Goal: Task Accomplishment & Management: Manage account settings

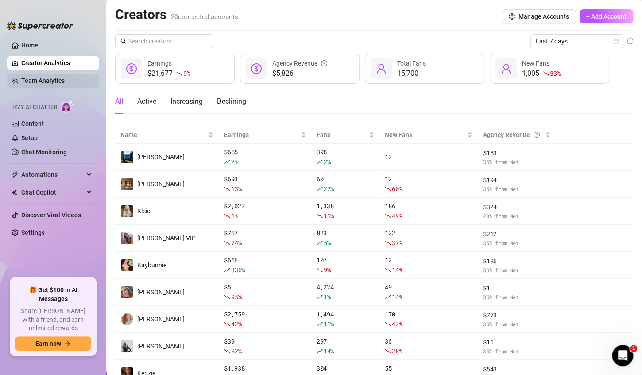
click at [29, 77] on link "Team Analytics" at bounding box center [42, 80] width 43 height 7
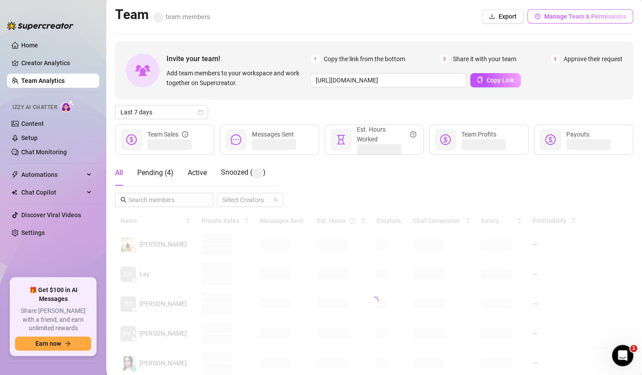
click at [591, 23] on button "Manage Team & Permissions" at bounding box center [581, 16] width 106 height 14
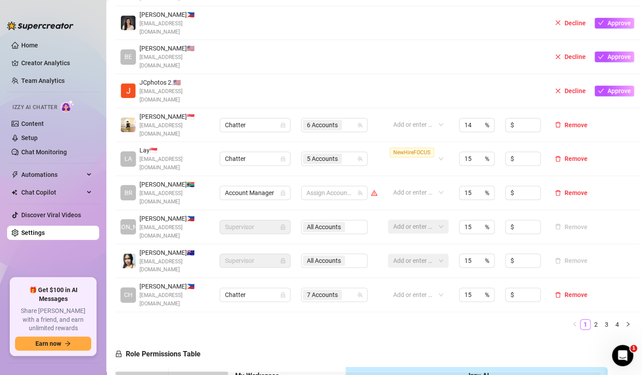
scroll to position [266, 0]
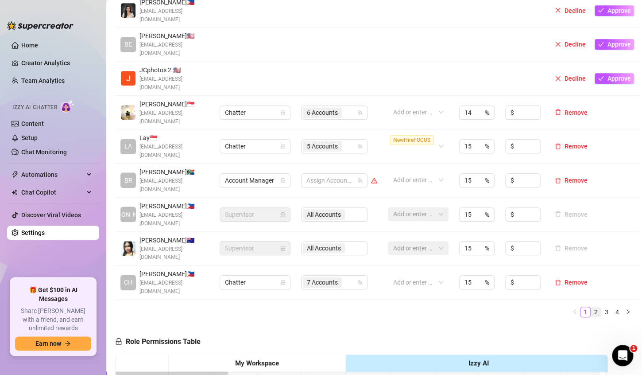
click at [592, 307] on link "2" at bounding box center [596, 312] width 10 height 10
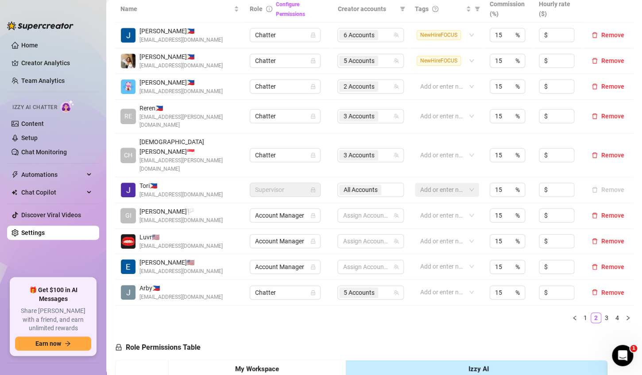
scroll to position [177, 0]
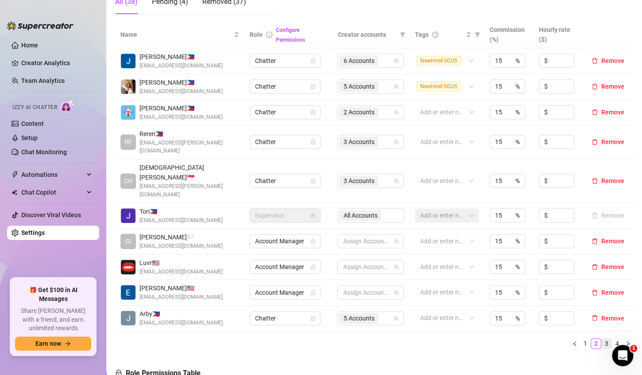
click at [602, 338] on link "3" at bounding box center [607, 343] width 10 height 10
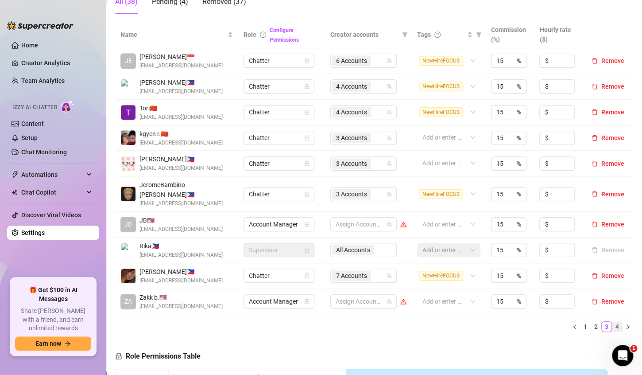
click at [613, 322] on link "4" at bounding box center [618, 327] width 10 height 10
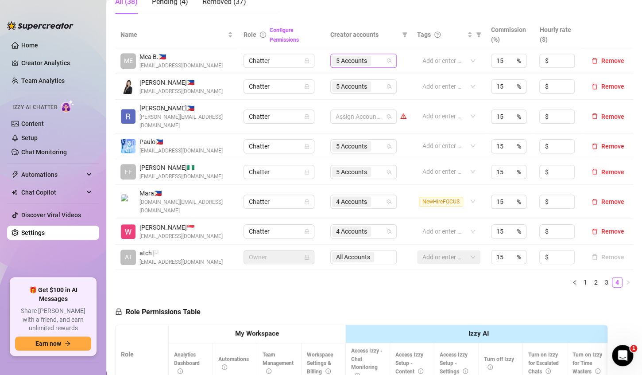
click at [373, 58] on input "search" at bounding box center [374, 60] width 2 height 11
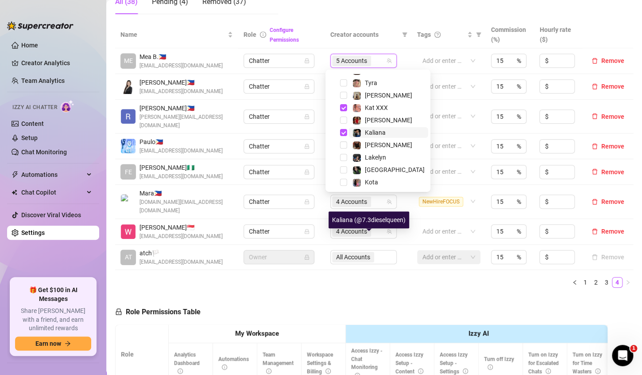
scroll to position [0, 0]
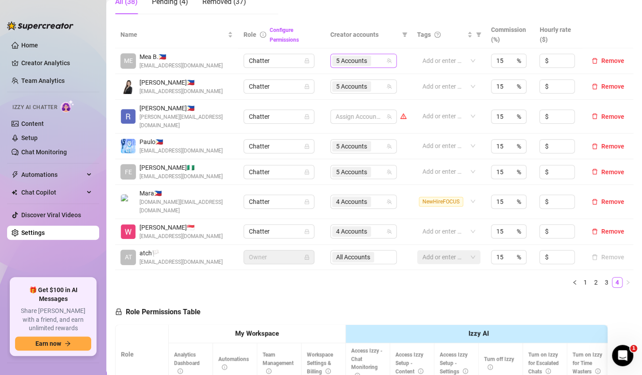
click at [372, 58] on div "5 Accounts" at bounding box center [359, 60] width 54 height 12
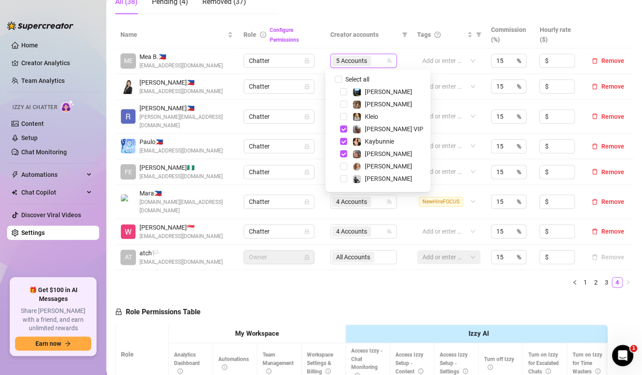
click at [331, 275] on div "Name Role Configure Permissions Creator accounts Tags Commission (%) Hourly rat…" at bounding box center [374, 157] width 518 height 273
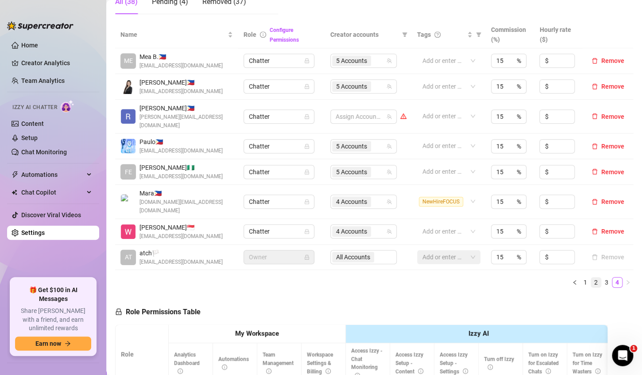
click at [591, 277] on link "2" at bounding box center [596, 282] width 10 height 10
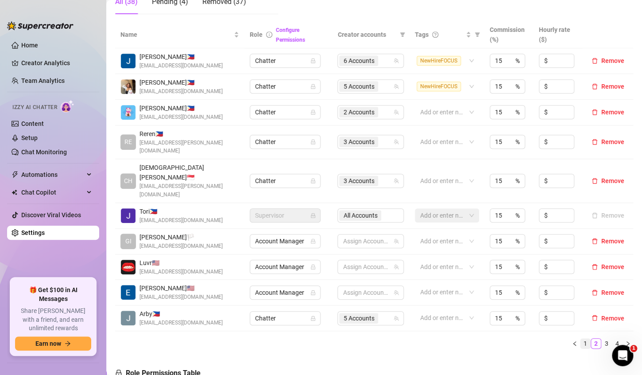
click at [581, 338] on link "1" at bounding box center [586, 343] width 10 height 10
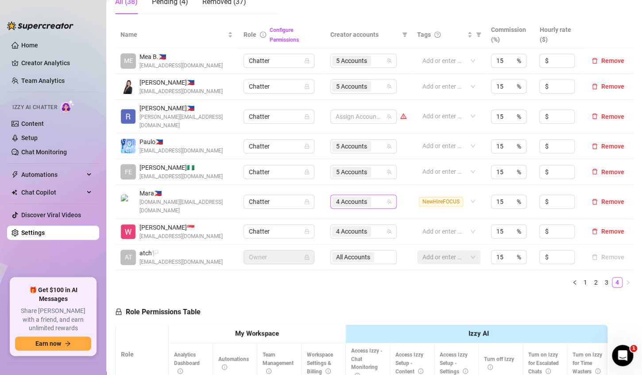
click at [371, 195] on div "4 Accounts" at bounding box center [359, 201] width 54 height 12
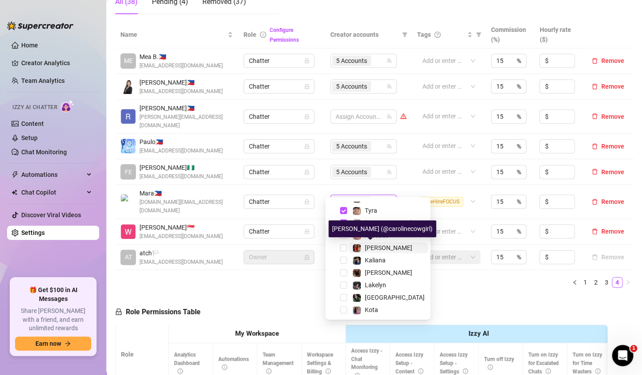
scroll to position [89, 0]
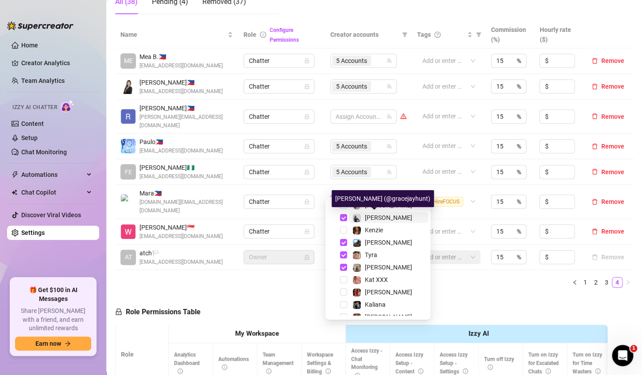
click at [390, 218] on span "[PERSON_NAME]" at bounding box center [388, 217] width 47 height 7
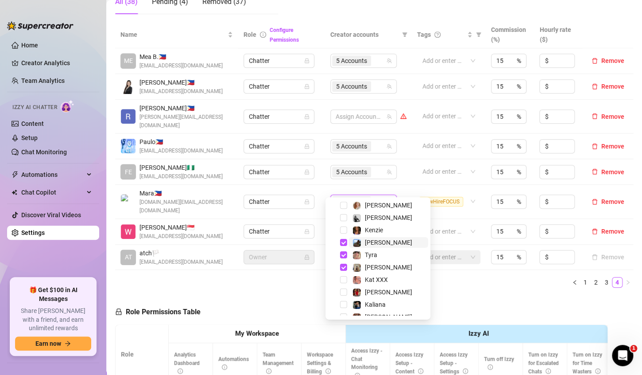
click at [388, 243] on span "[PERSON_NAME]" at bounding box center [388, 242] width 79 height 11
click at [384, 255] on span "Tyra" at bounding box center [388, 254] width 79 height 11
click at [384, 269] on span "[PERSON_NAME]" at bounding box center [388, 267] width 47 height 7
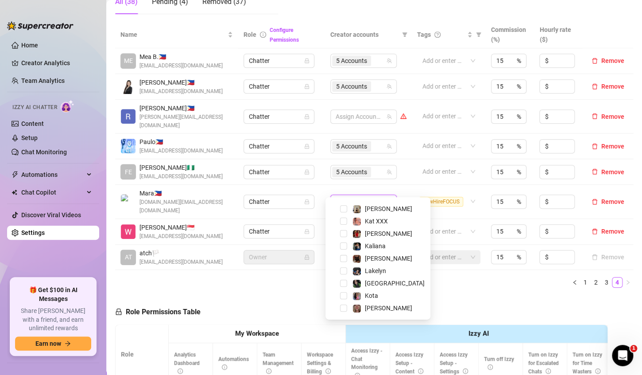
scroll to position [58, 0]
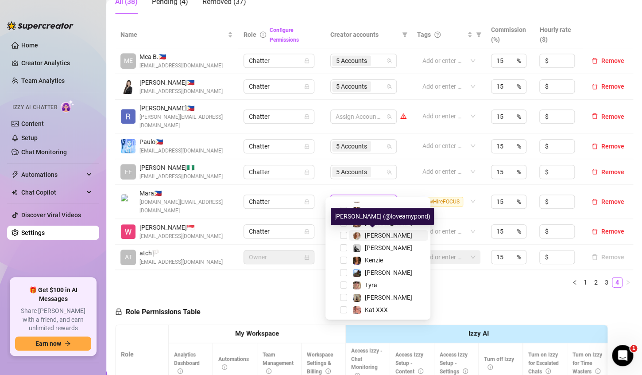
click at [386, 232] on span "[PERSON_NAME]" at bounding box center [388, 235] width 47 height 7
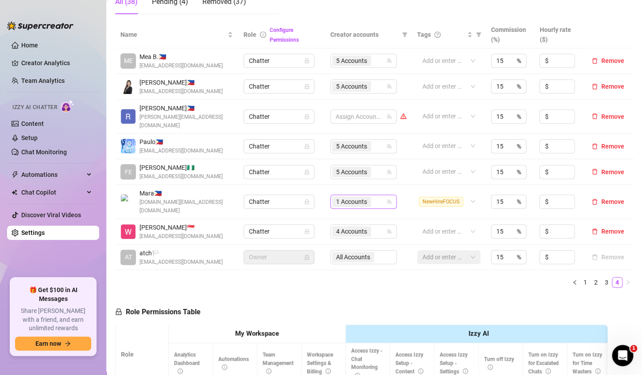
click at [374, 195] on div "1 Accounts" at bounding box center [359, 201] width 54 height 12
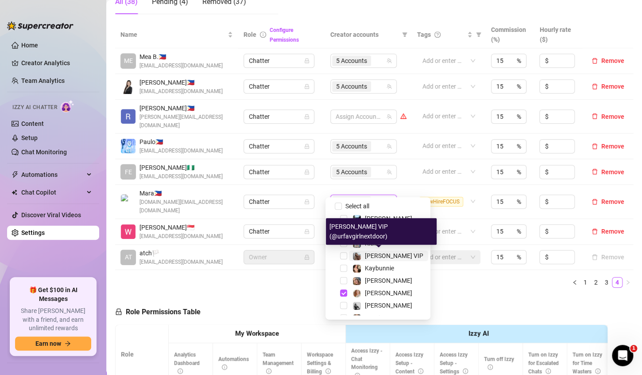
scroll to position [0, 0]
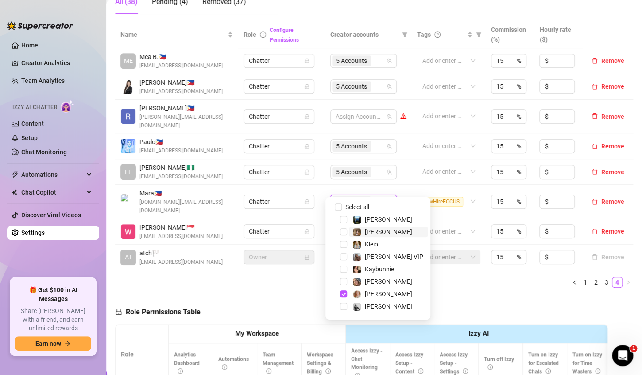
click at [392, 229] on span "[PERSON_NAME]" at bounding box center [388, 231] width 79 height 11
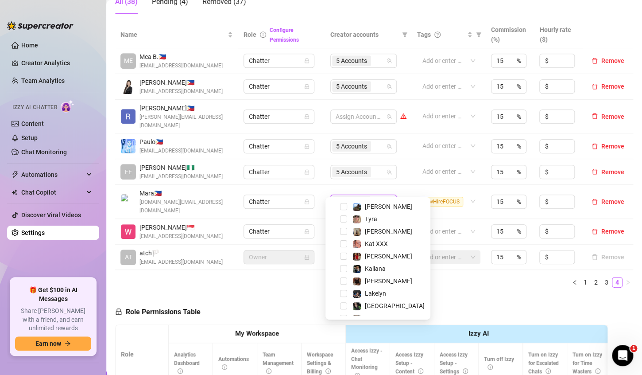
scroll to position [133, 0]
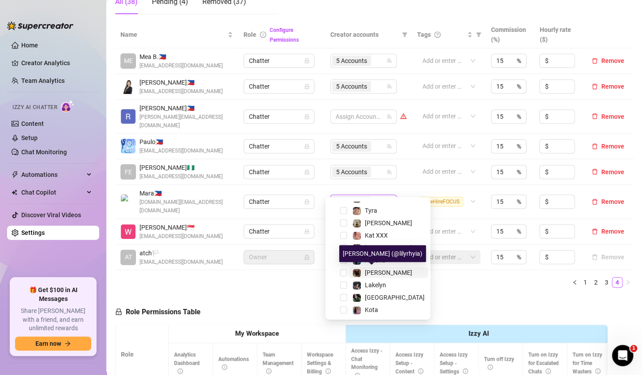
click at [384, 274] on span "[PERSON_NAME]" at bounding box center [388, 272] width 47 height 7
click at [386, 293] on span "[GEOGRAPHIC_DATA]" at bounding box center [388, 297] width 79 height 11
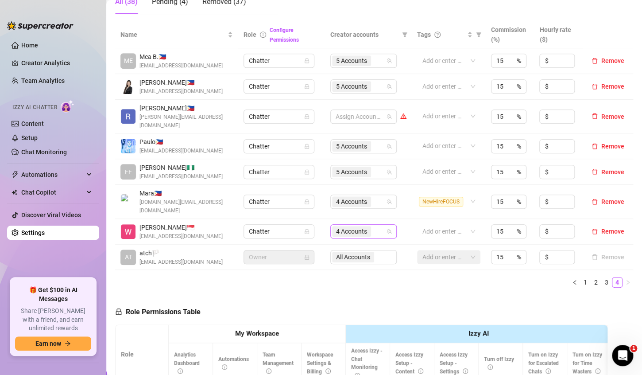
click at [376, 225] on div "4 Accounts" at bounding box center [359, 231] width 54 height 12
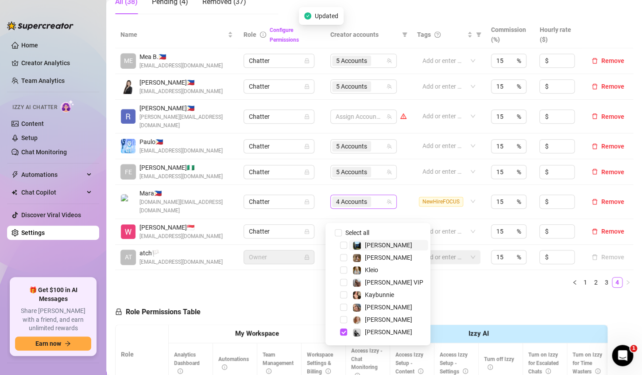
click at [375, 195] on div "4 Accounts" at bounding box center [359, 201] width 54 height 12
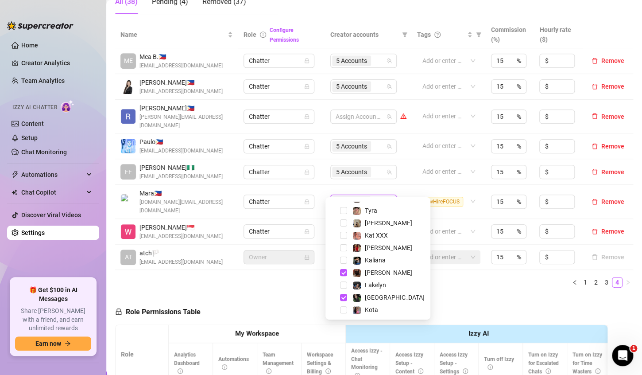
scroll to position [147, 0]
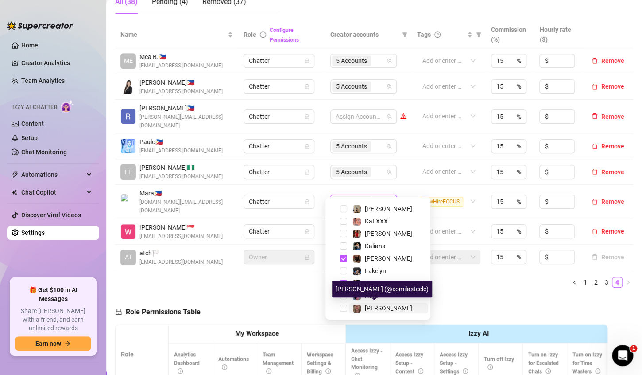
click at [379, 307] on span "[PERSON_NAME]" at bounding box center [388, 307] width 47 height 7
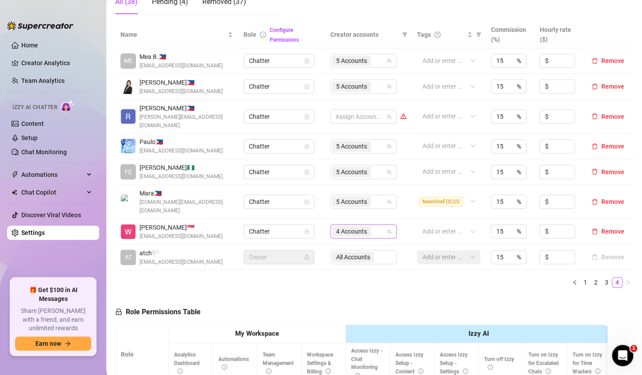
click at [374, 225] on div "4 Accounts" at bounding box center [359, 231] width 54 height 12
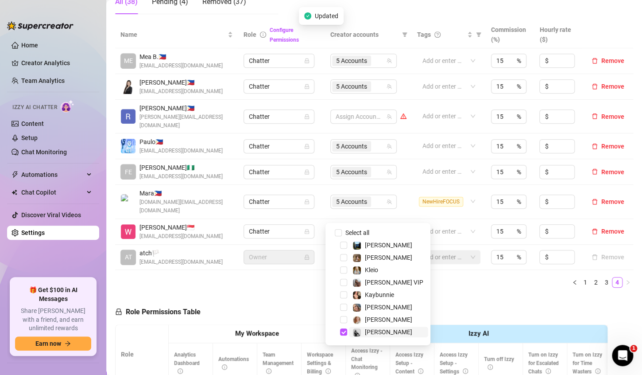
click at [369, 330] on span "[PERSON_NAME]" at bounding box center [388, 331] width 47 height 7
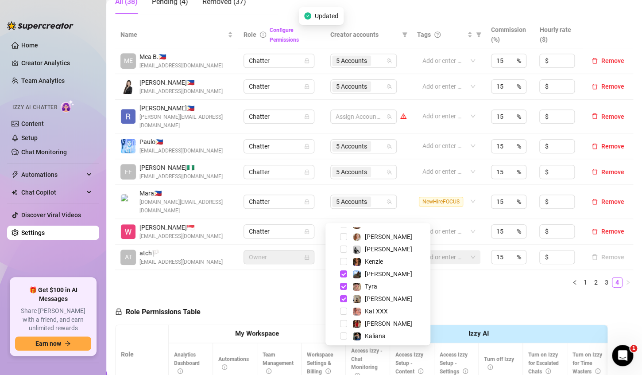
scroll to position [89, 0]
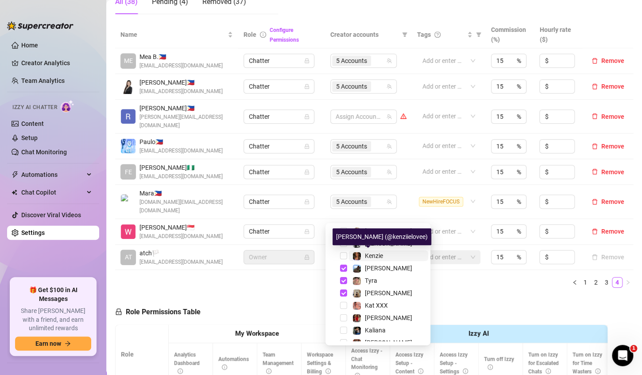
click at [376, 252] on span "Kenzie" at bounding box center [374, 255] width 18 height 7
click at [377, 254] on span "Kenzie" at bounding box center [374, 255] width 18 height 7
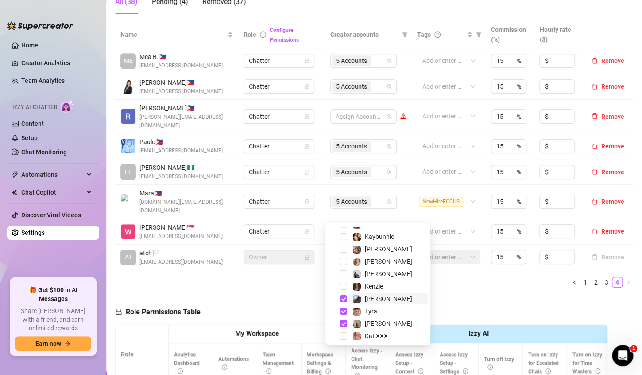
scroll to position [44, 0]
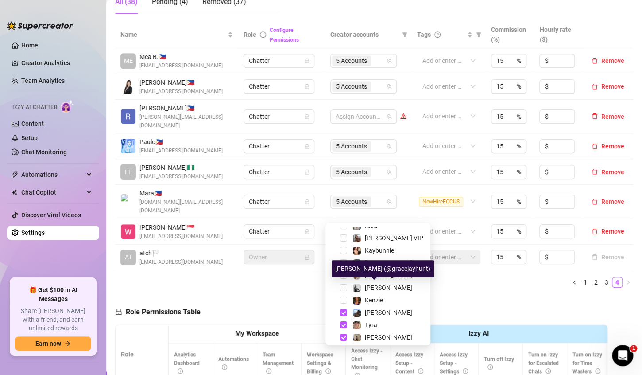
click at [394, 292] on div "[PERSON_NAME]" at bounding box center [378, 287] width 101 height 11
click at [393, 287] on span "[PERSON_NAME]" at bounding box center [388, 287] width 47 height 7
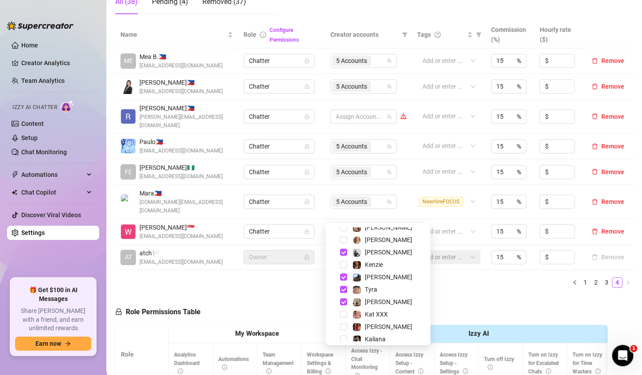
scroll to position [89, 0]
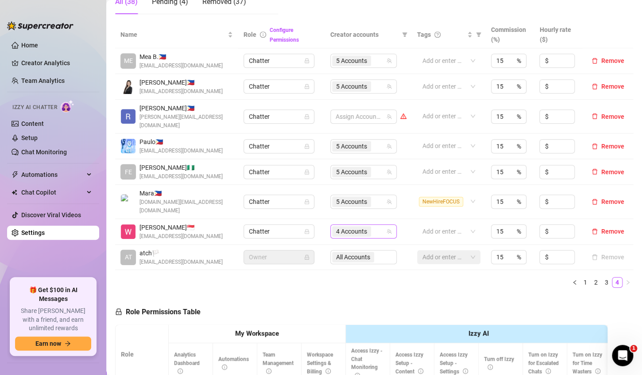
click at [373, 225] on div "4 Accounts" at bounding box center [359, 231] width 54 height 12
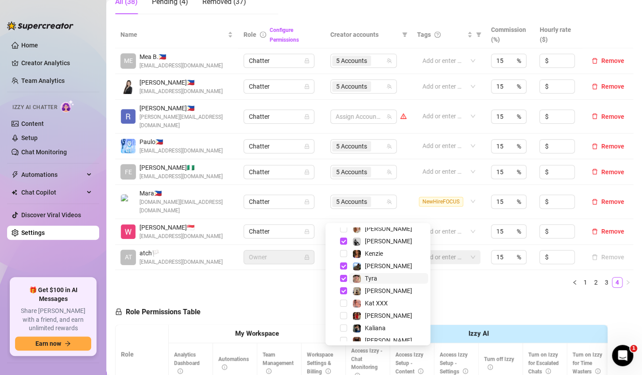
scroll to position [101, 0]
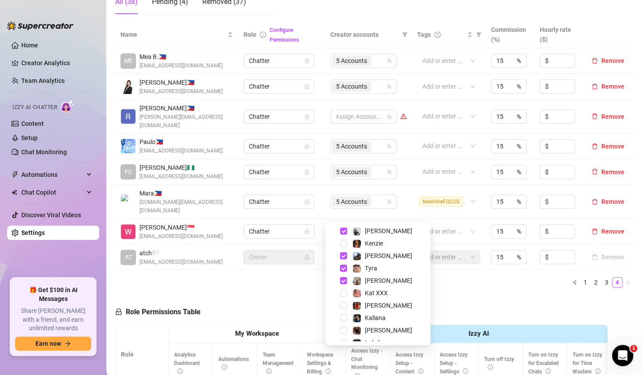
click at [454, 277] on ul "1 2 3 4" at bounding box center [374, 282] width 518 height 11
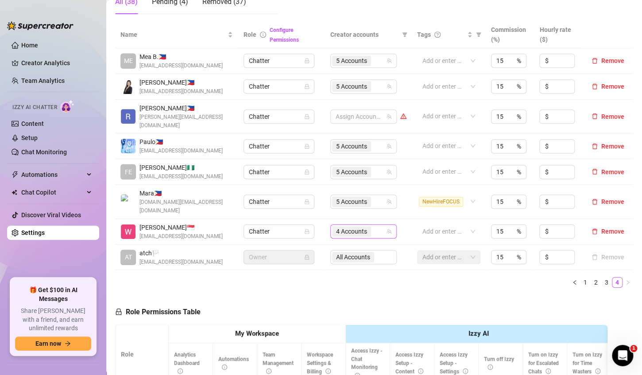
click at [372, 225] on div "4 Accounts" at bounding box center [359, 231] width 54 height 12
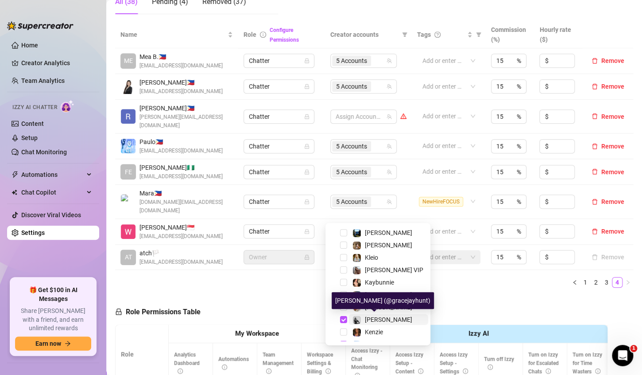
click at [362, 317] on div "[PERSON_NAME]" at bounding box center [383, 319] width 60 height 11
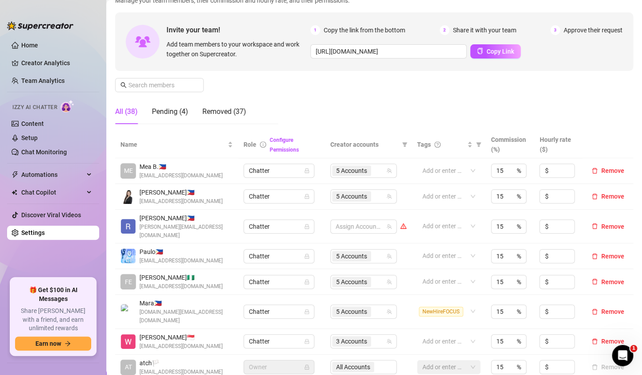
scroll to position [0, 0]
